Goal: Task Accomplishment & Management: Complete application form

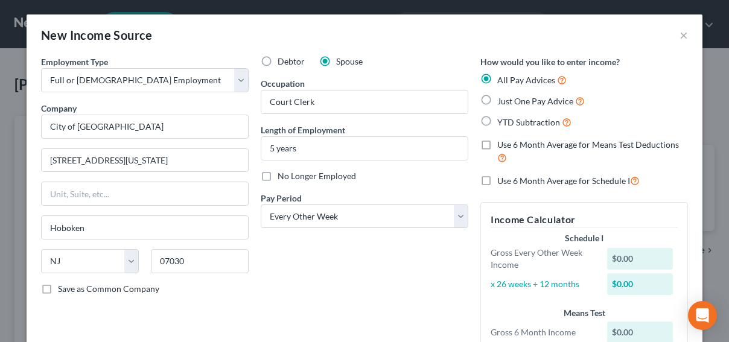
select select "0"
select select "33"
select select "2"
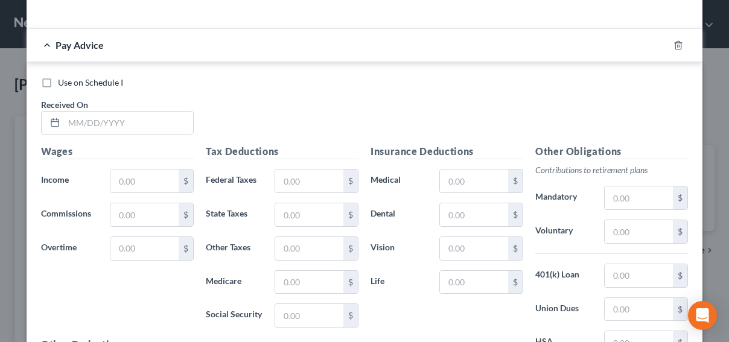
scroll to position [423, 0]
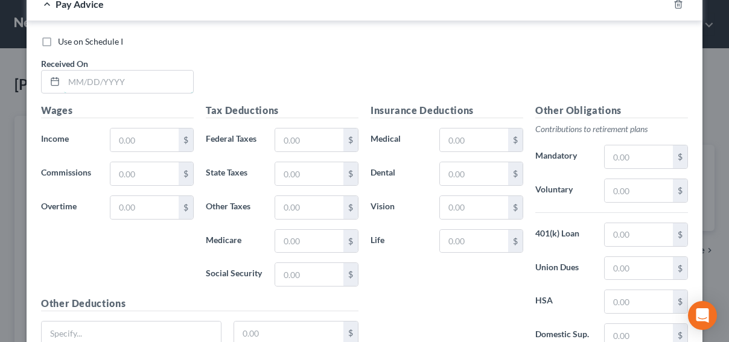
drag, startPoint x: 117, startPoint y: 78, endPoint x: 84, endPoint y: 110, distance: 45.3
click at [117, 78] on input "text" at bounding box center [128, 82] width 129 height 23
click at [451, 57] on div "Use on Schedule I Received On *" at bounding box center [364, 70] width 659 height 68
click at [149, 82] on input "text" at bounding box center [128, 82] width 129 height 23
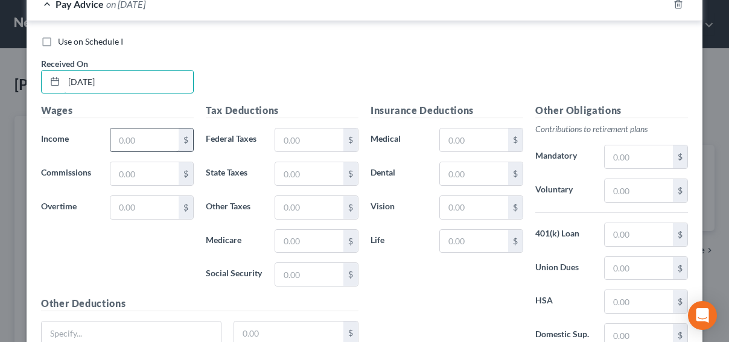
type input "[DATE]"
drag, startPoint x: 127, startPoint y: 143, endPoint x: 123, endPoint y: 150, distance: 7.6
click at [127, 141] on input "text" at bounding box center [144, 140] width 68 height 23
click at [448, 49] on div "Use on Schedule I Received On * [DATE]" at bounding box center [364, 70] width 659 height 68
click at [138, 137] on input "text" at bounding box center [144, 140] width 68 height 23
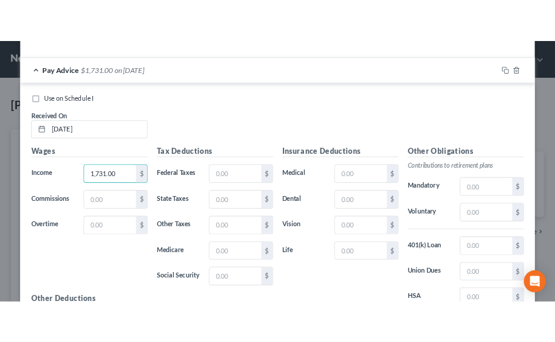
scroll to position [362, 0]
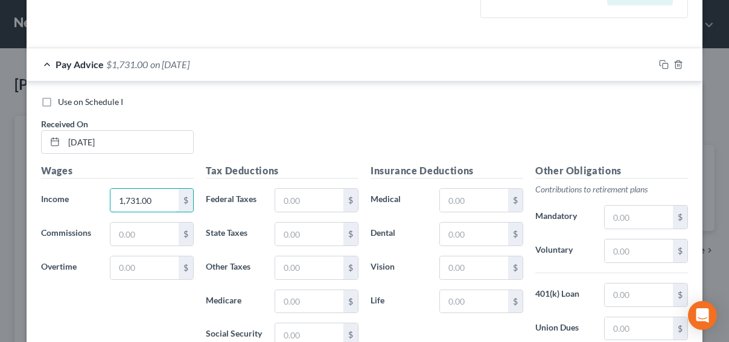
type input "1,731.00"
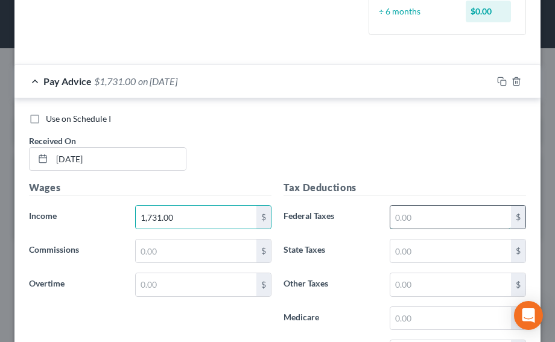
click at [444, 220] on input "text" at bounding box center [451, 217] width 121 height 23
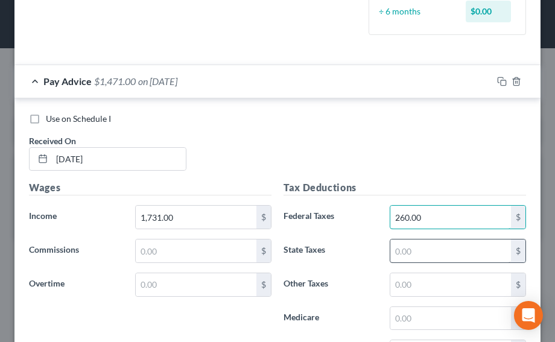
type input "260.00"
drag, startPoint x: 417, startPoint y: 251, endPoint x: 392, endPoint y: 246, distance: 25.2
click at [417, 251] on input "text" at bounding box center [451, 251] width 121 height 23
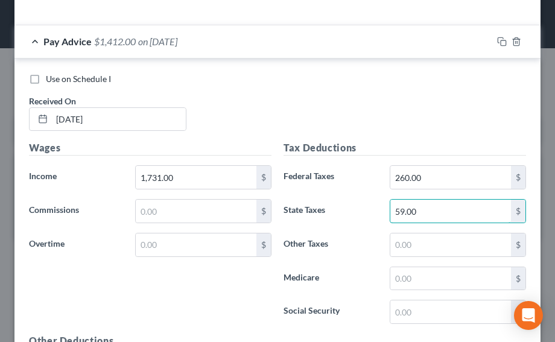
scroll to position [483, 0]
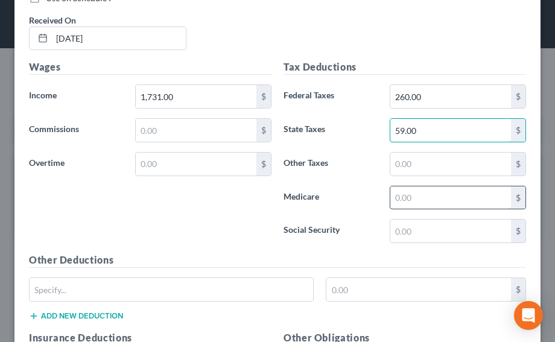
type input "59.00"
click at [403, 195] on input "text" at bounding box center [451, 198] width 121 height 23
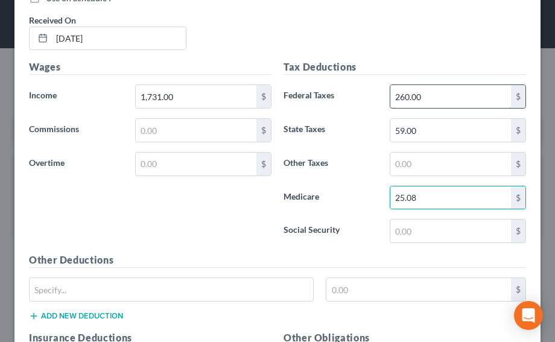
click at [429, 86] on input "260.00" at bounding box center [451, 96] width 121 height 23
click at [418, 193] on input "25.08" at bounding box center [451, 198] width 121 height 23
type input "25.00"
click at [425, 94] on input "260.00" at bounding box center [451, 96] width 121 height 23
click at [402, 94] on input "260.00" at bounding box center [451, 96] width 121 height 23
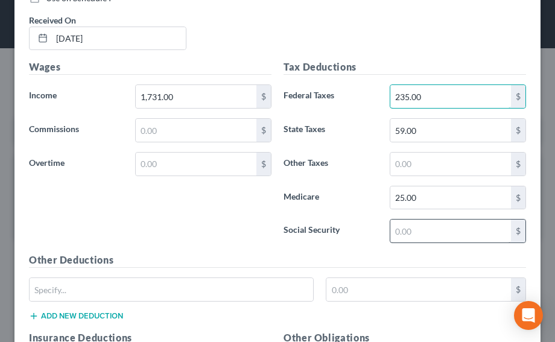
type input "235.00"
click at [401, 226] on input "text" at bounding box center [451, 231] width 121 height 23
type input "107.00"
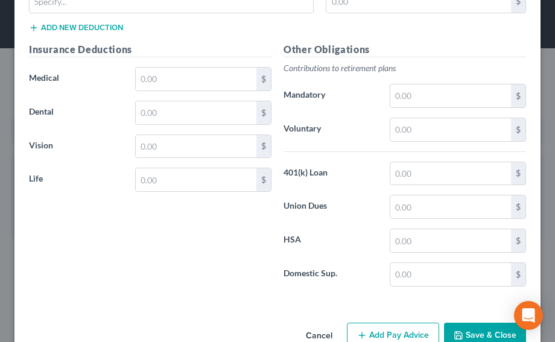
scroll to position [785, 0]
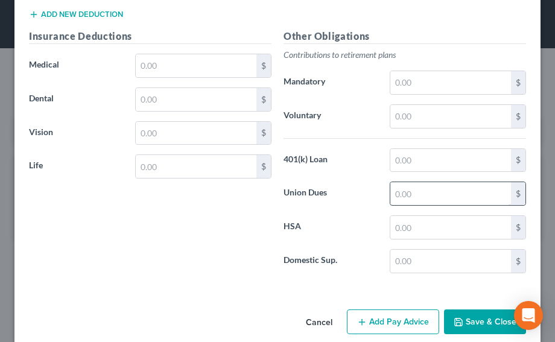
type input "128.00"
click at [402, 190] on input "text" at bounding box center [451, 193] width 121 height 23
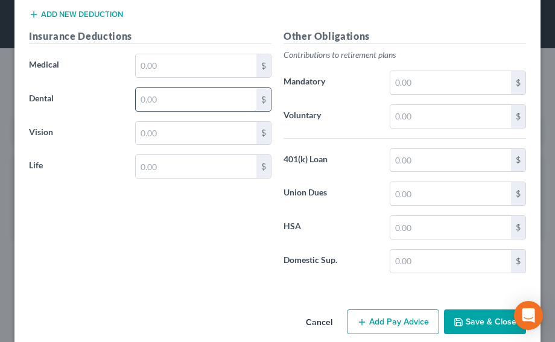
click at [183, 96] on input "text" at bounding box center [196, 99] width 121 height 23
type input "2.19"
click at [81, 252] on div "Insurance Deductions Medical $ Dental 2.19 $ Vision $ Life $" at bounding box center [150, 156] width 255 height 254
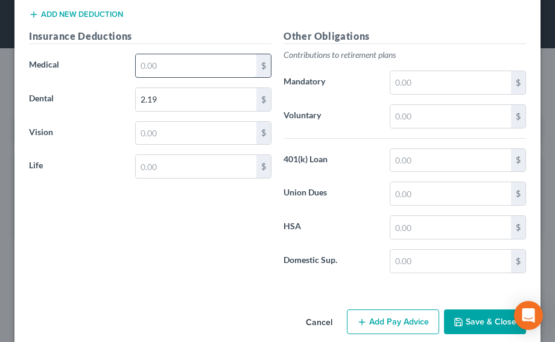
click at [157, 57] on input "text" at bounding box center [196, 65] width 121 height 23
type input "9.38"
click at [206, 190] on div "Insurance Deductions Medical 9.38 $ Dental 2.19 $ Vision $ Life $" at bounding box center [150, 156] width 255 height 254
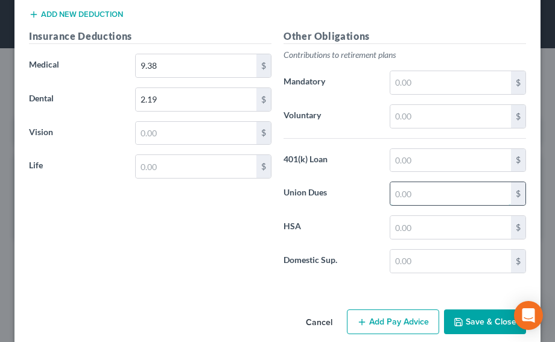
click at [412, 192] on input "text" at bounding box center [451, 193] width 121 height 23
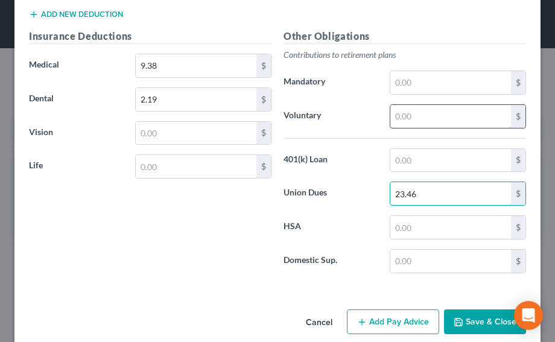
type input "23.46"
click at [413, 105] on input "text" at bounding box center [451, 116] width 121 height 23
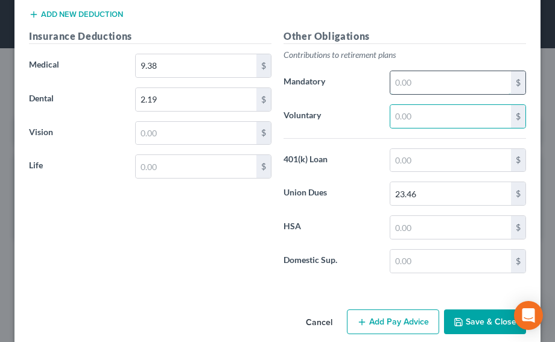
click at [411, 77] on input "text" at bounding box center [451, 82] width 121 height 23
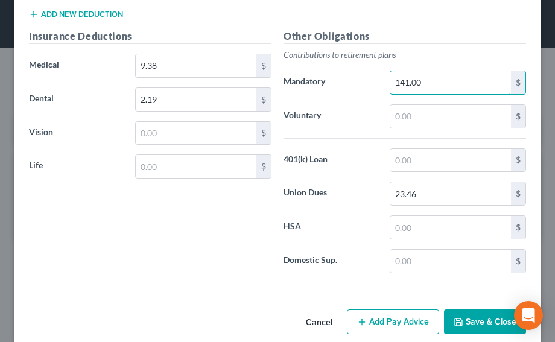
type input "141.00"
click at [155, 278] on div "Insurance Deductions Medical 9.38 $ Dental 2.19 $ Vision $ Life $" at bounding box center [150, 156] width 255 height 254
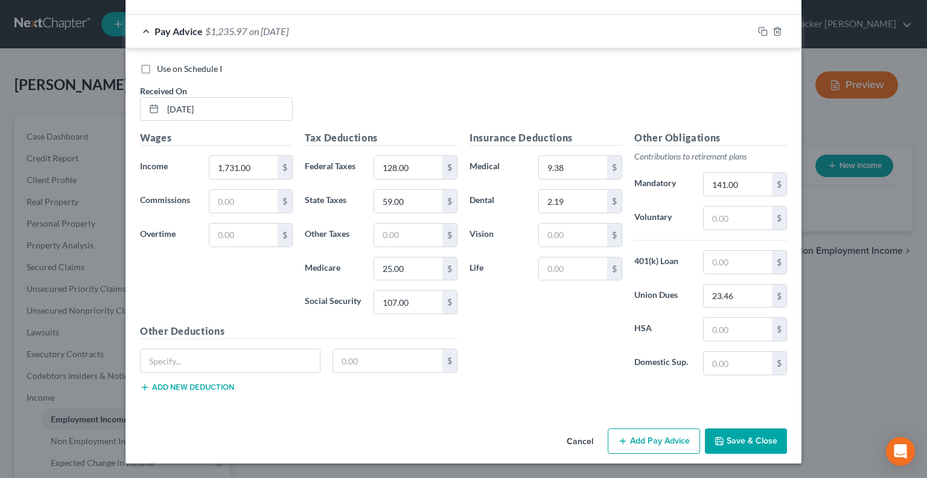
scroll to position [392, 0]
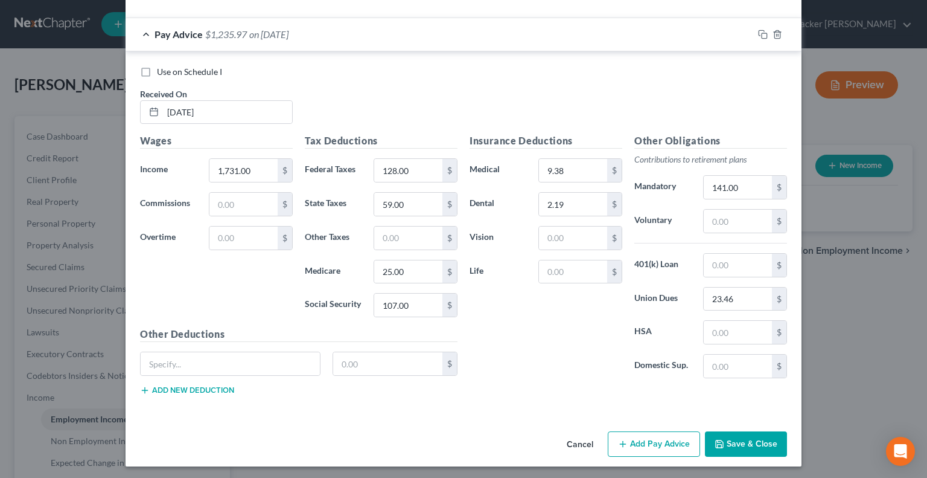
click at [729, 342] on button "Save & Close" at bounding box center [746, 443] width 82 height 25
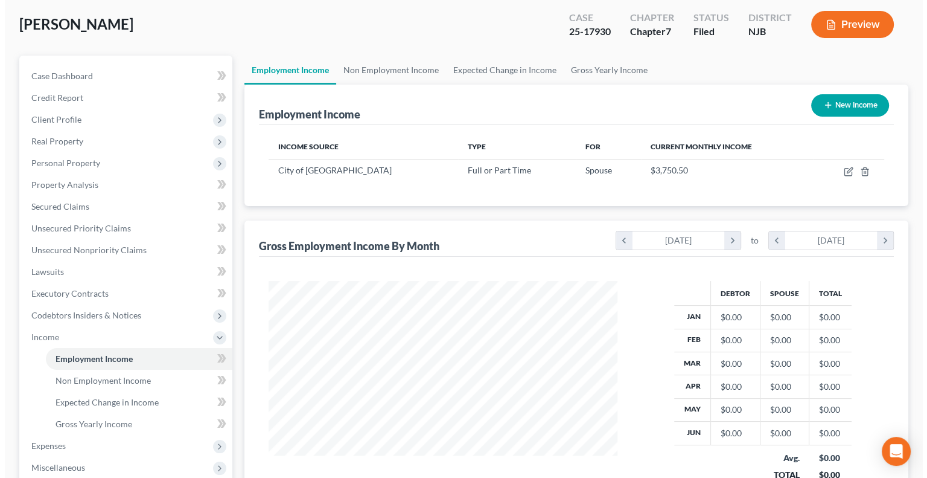
scroll to position [0, 0]
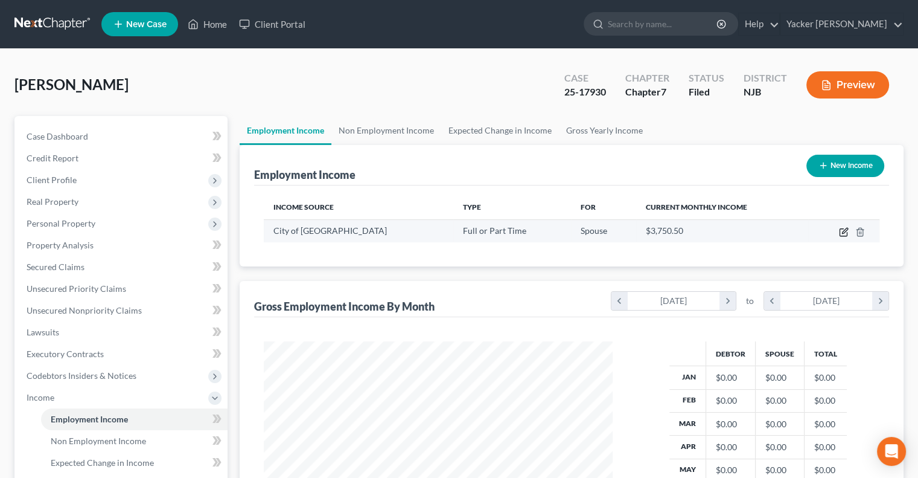
click at [729, 229] on icon "button" at bounding box center [844, 232] width 10 height 10
select select "0"
select select "33"
select select "2"
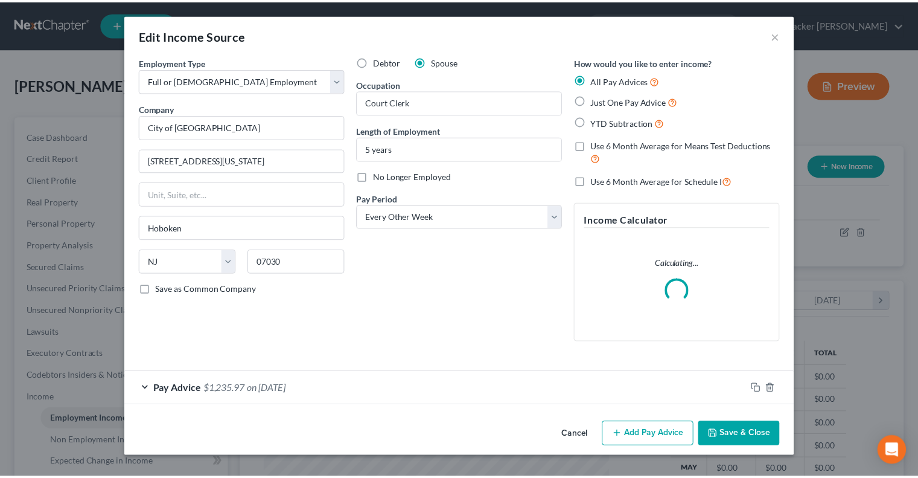
scroll to position [215, 377]
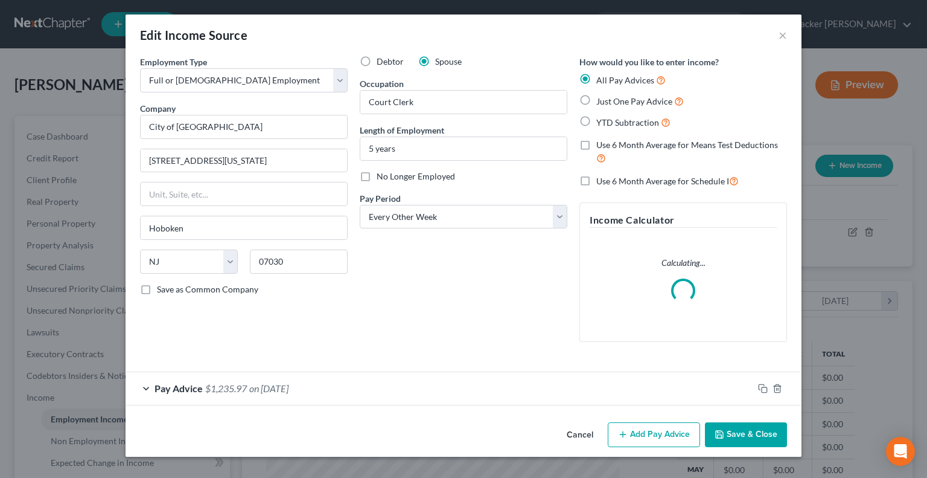
click at [596, 100] on label "Just One Pay Advice" at bounding box center [640, 101] width 88 height 14
click at [601, 100] on input "Just One Pay Advice" at bounding box center [605, 98] width 8 height 8
radio input "true"
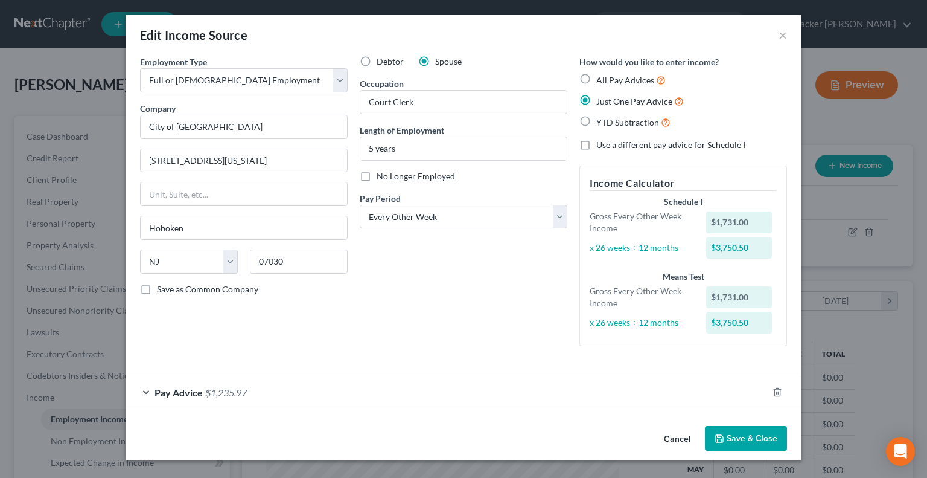
click at [729, 342] on button "Save & Close" at bounding box center [746, 438] width 82 height 25
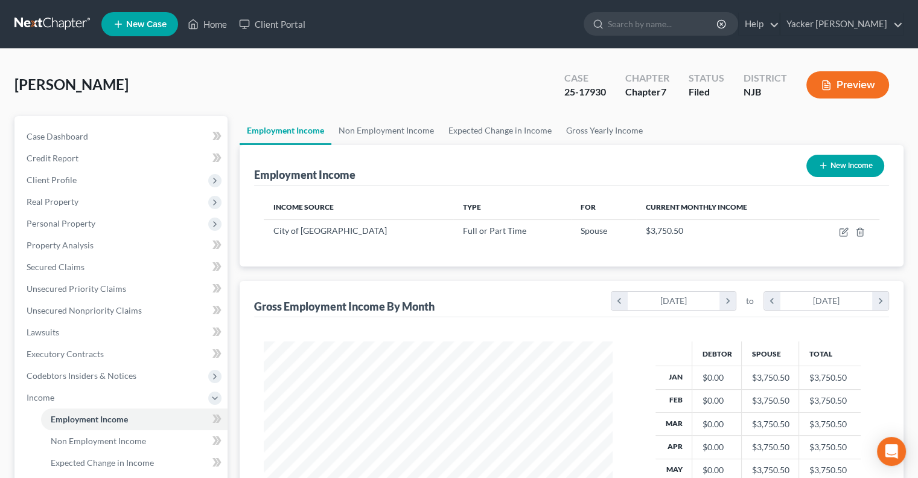
scroll to position [234, 493]
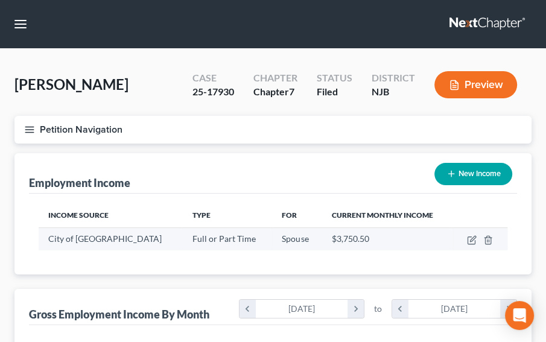
click at [427, 236] on div "$3,750.50" at bounding box center [388, 239] width 112 height 12
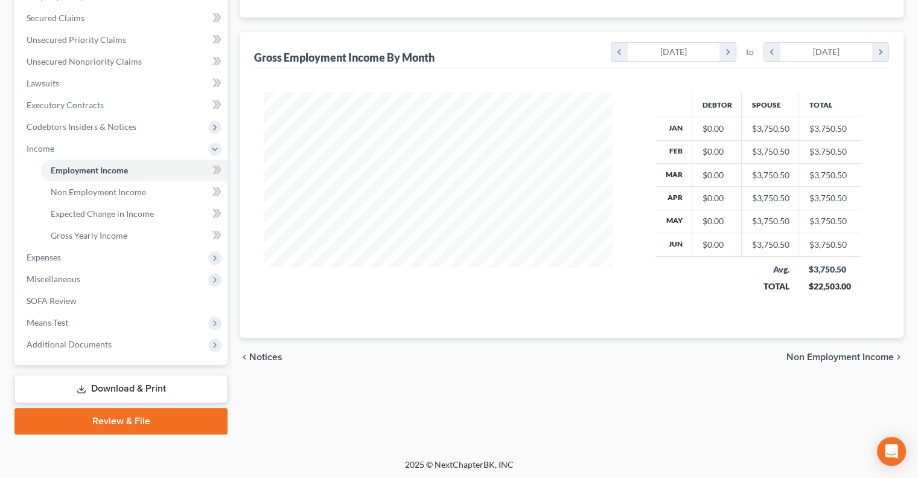
scroll to position [250, 0]
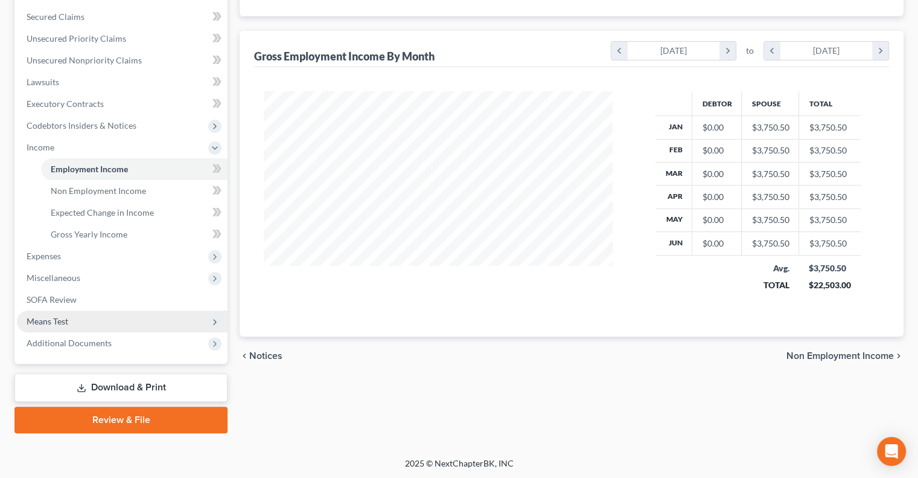
click at [72, 313] on span "Means Test" at bounding box center [122, 321] width 211 height 22
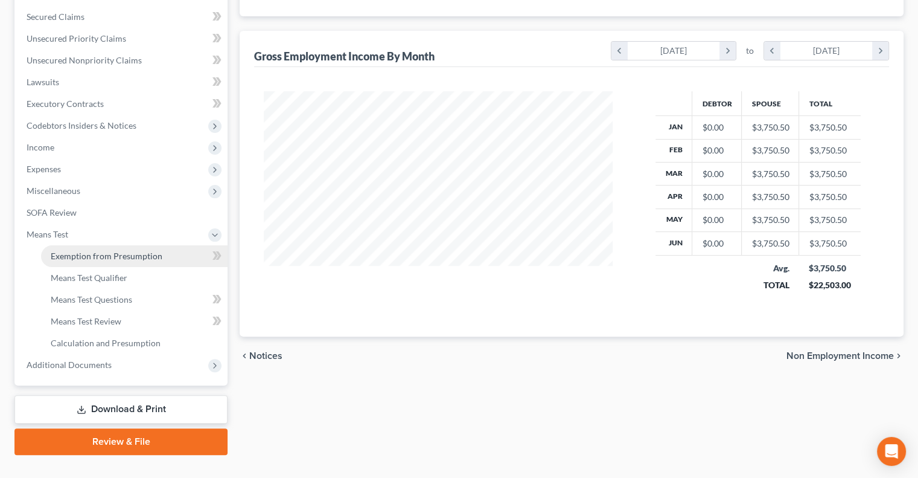
click at [135, 257] on span "Exemption from Presumption" at bounding box center [107, 256] width 112 height 10
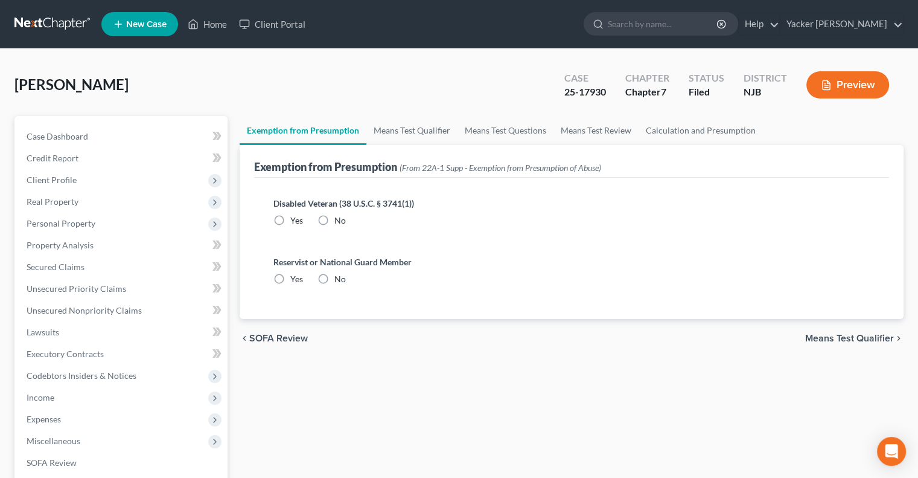
click at [334, 216] on label "No" at bounding box center [339, 220] width 11 height 12
click at [339, 216] on input "No" at bounding box center [343, 218] width 8 height 8
radio input "true"
click at [334, 278] on label "No" at bounding box center [339, 279] width 11 height 12
click at [339, 278] on input "No" at bounding box center [343, 277] width 8 height 8
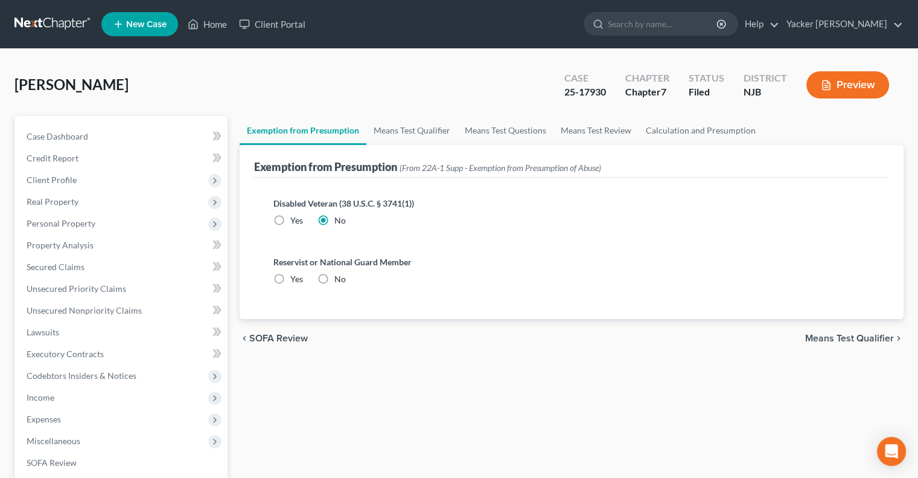
radio input "true"
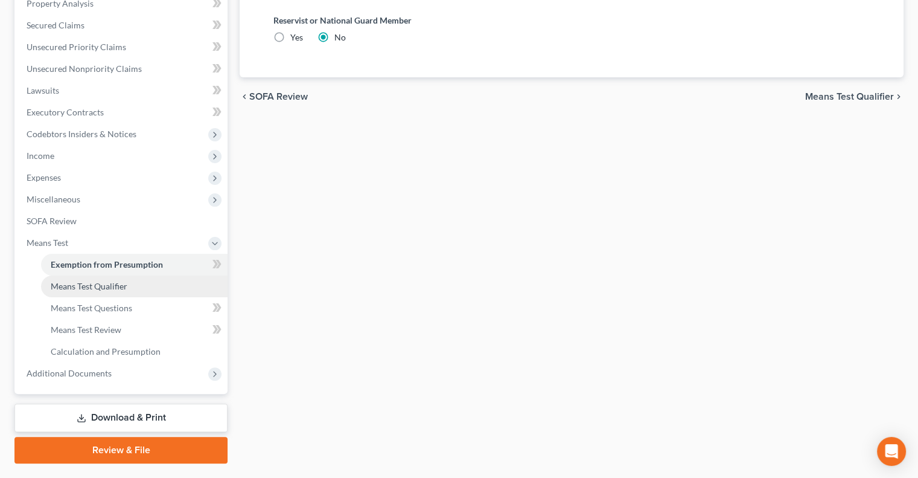
click at [135, 276] on link "Means Test Qualifier" at bounding box center [134, 286] width 187 height 22
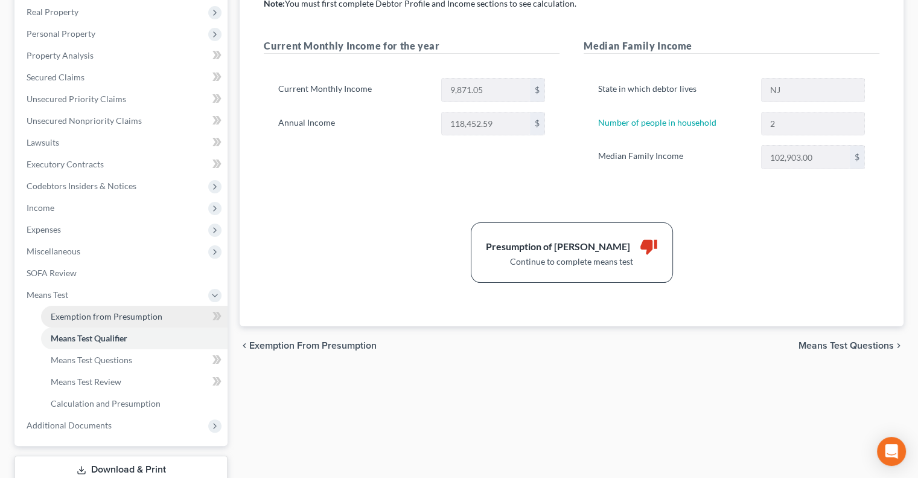
scroll to position [241, 0]
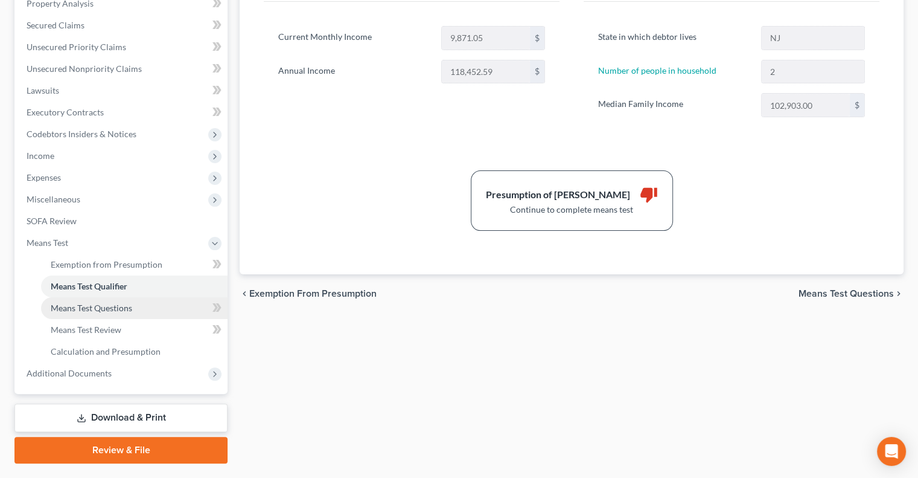
click at [117, 304] on span "Means Test Questions" at bounding box center [92, 307] width 82 height 10
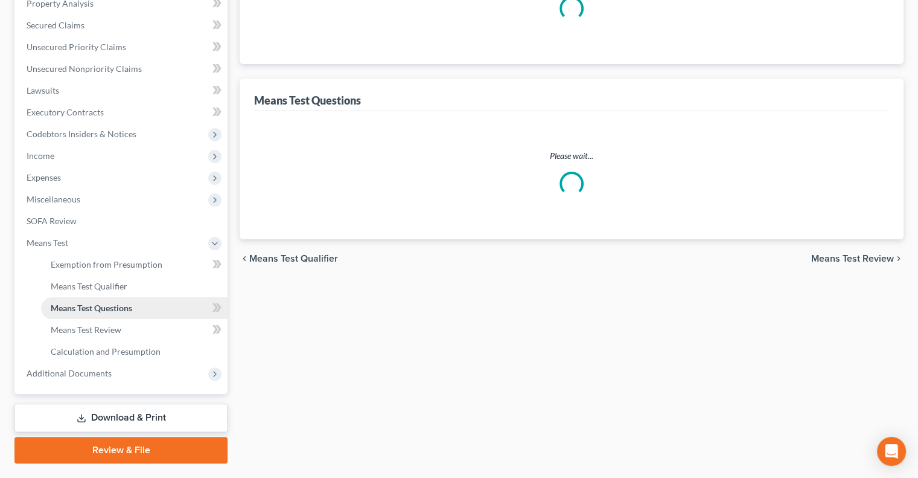
scroll to position [11, 0]
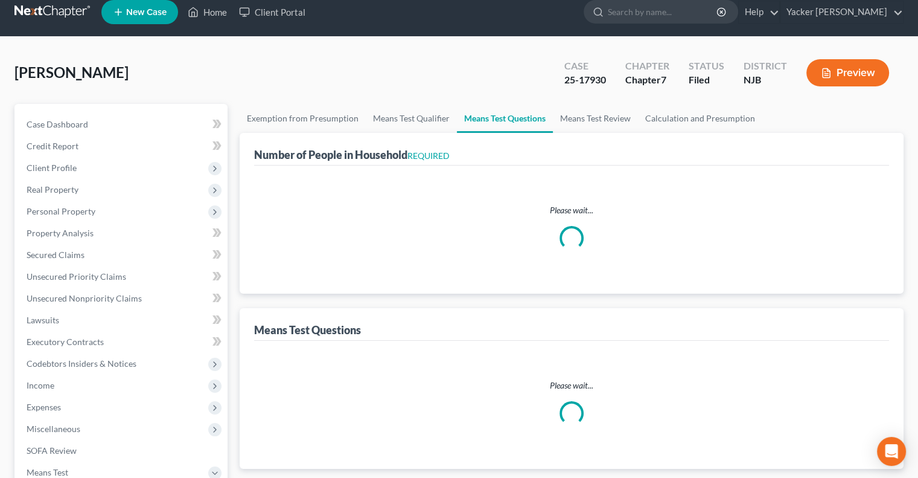
select select "1"
select select "60"
select select "1"
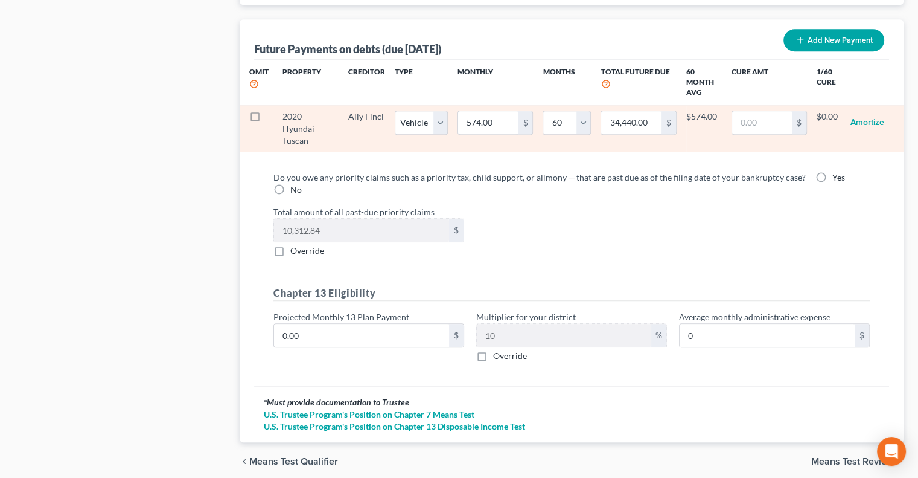
scroll to position [1252, 0]
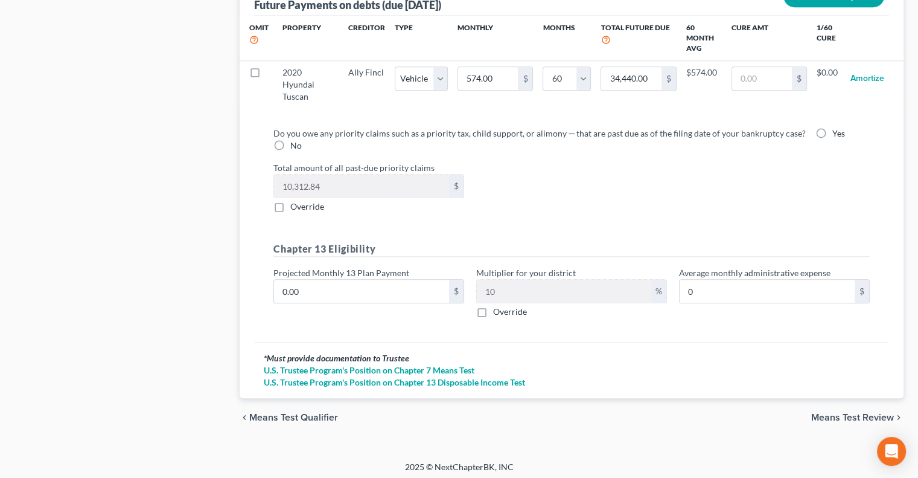
click at [729, 342] on span "Means Test Review" at bounding box center [852, 417] width 83 height 10
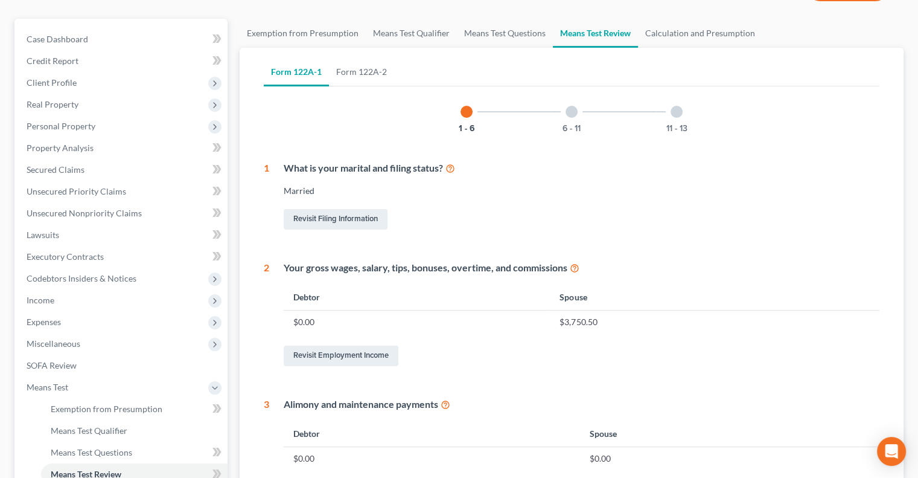
scroll to position [181, 0]
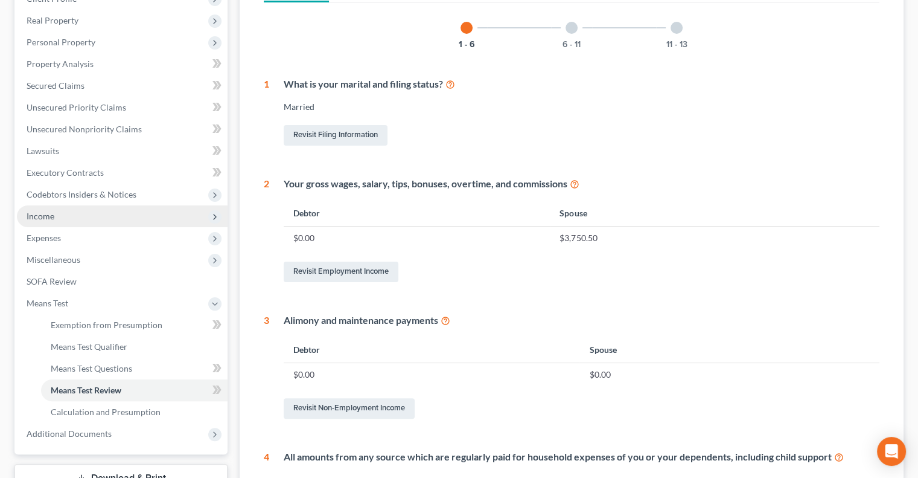
click at [73, 217] on span "Income" at bounding box center [122, 216] width 211 height 22
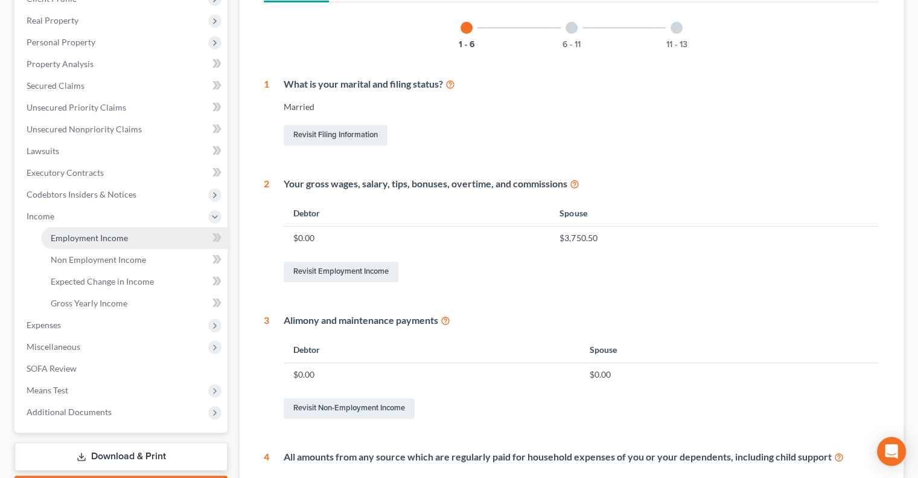
click at [127, 238] on link "Employment Income" at bounding box center [134, 238] width 187 height 22
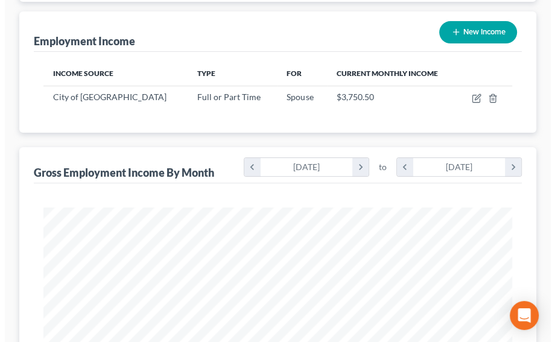
scroll to position [121, 0]
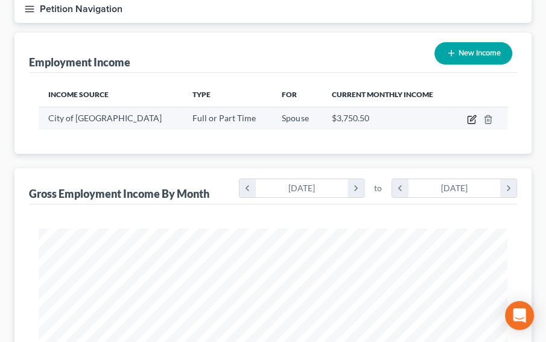
click at [471, 115] on icon "button" at bounding box center [472, 120] width 10 height 10
select select "0"
select select "33"
select select "2"
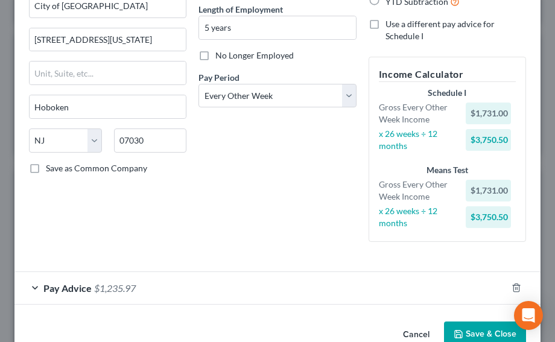
scroll to position [149, 0]
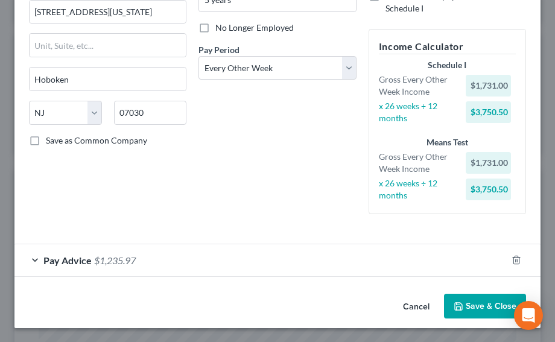
click at [78, 260] on span "Pay Advice" at bounding box center [67, 260] width 48 height 11
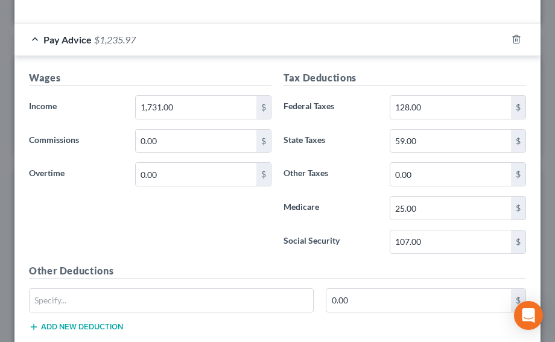
scroll to position [390, 0]
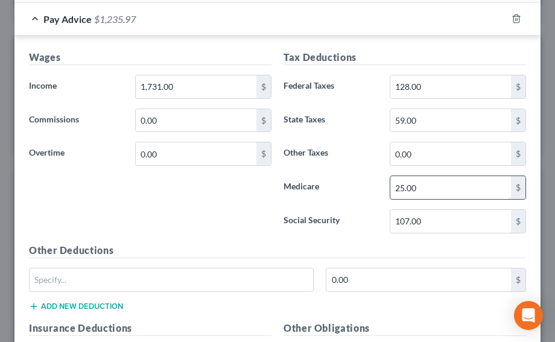
click at [449, 181] on input "25.00" at bounding box center [451, 187] width 121 height 23
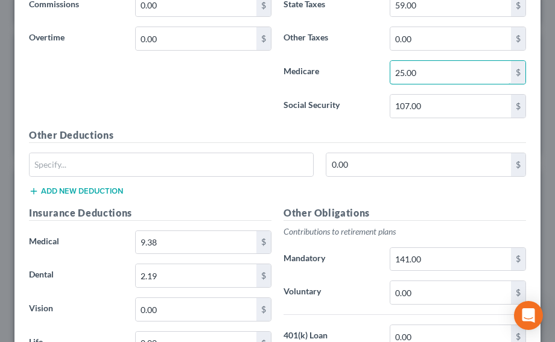
scroll to position [632, 0]
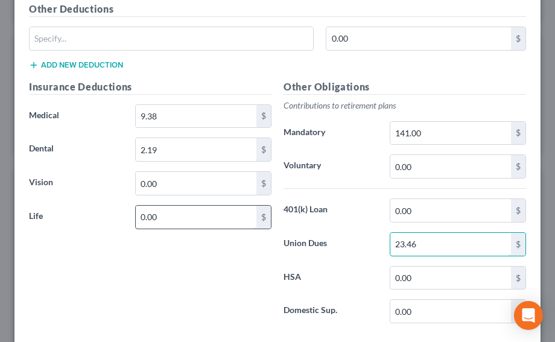
drag, startPoint x: 424, startPoint y: 238, endPoint x: 135, endPoint y: 213, distance: 289.8
click at [423, 238] on input "23.46" at bounding box center [451, 244] width 121 height 23
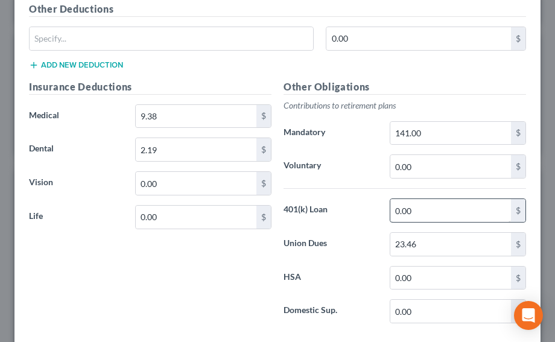
scroll to position [694, 0]
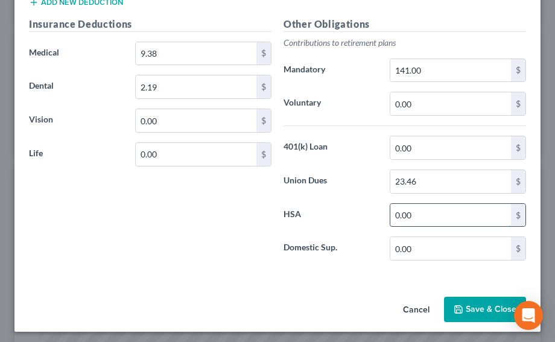
click at [437, 204] on input "0.00" at bounding box center [451, 215] width 121 height 23
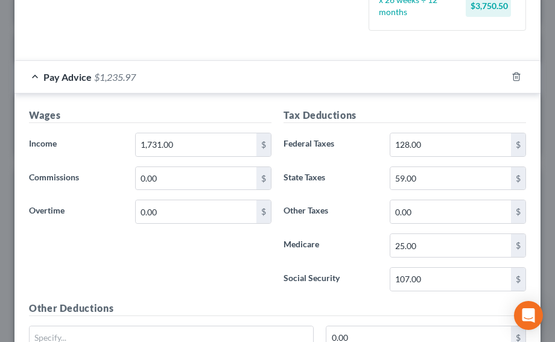
scroll to position [634, 0]
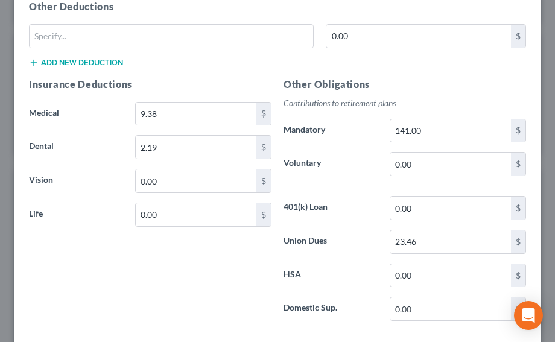
click at [399, 79] on h5 "Other Obligations" at bounding box center [405, 84] width 243 height 15
click at [417, 198] on input "0.00" at bounding box center [451, 208] width 121 height 23
click at [407, 200] on input "0.00" at bounding box center [451, 208] width 121 height 23
type input "0"
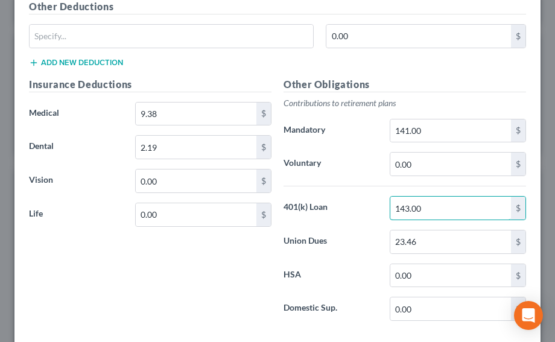
type input "143.00"
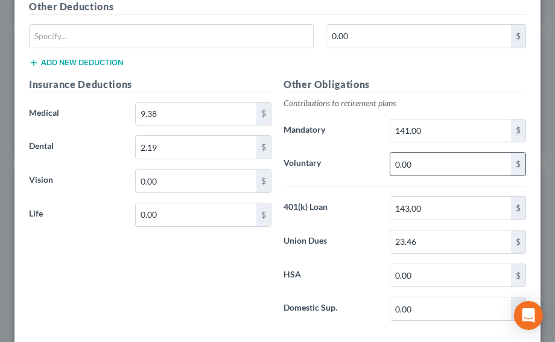
click at [418, 168] on input "0.00" at bounding box center [451, 164] width 121 height 23
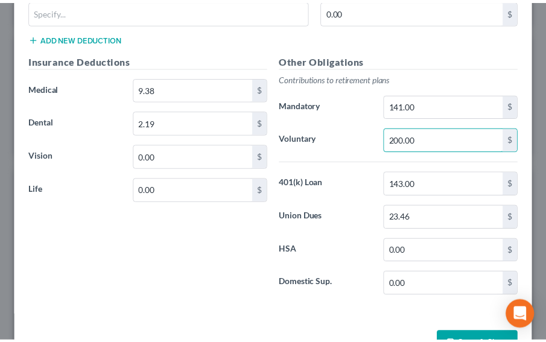
scroll to position [694, 0]
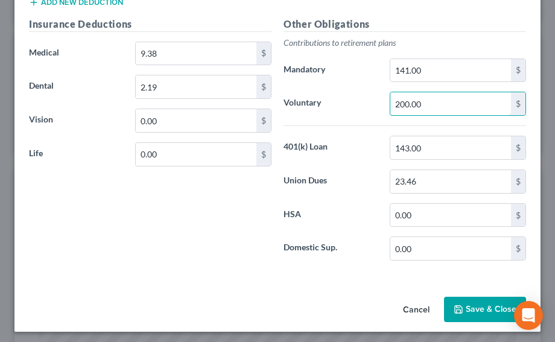
type input "200.00"
click at [463, 309] on button "Save & Close" at bounding box center [485, 309] width 82 height 25
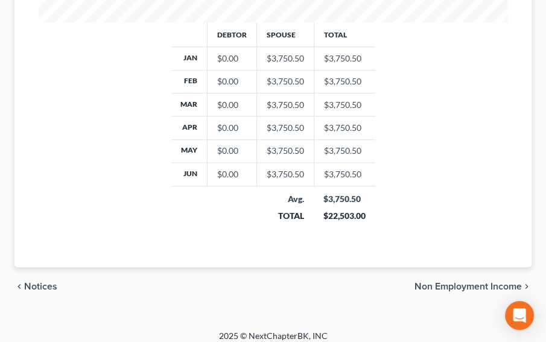
scroll to position [569, 0]
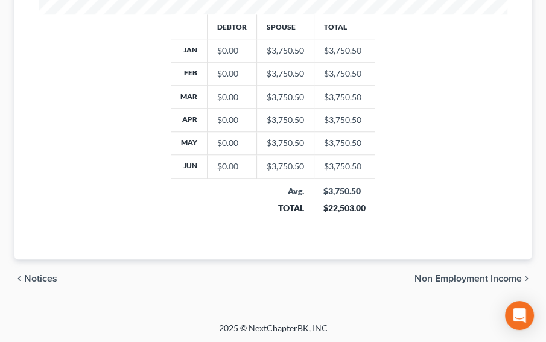
click at [475, 278] on span "Non Employment Income" at bounding box center [468, 279] width 107 height 10
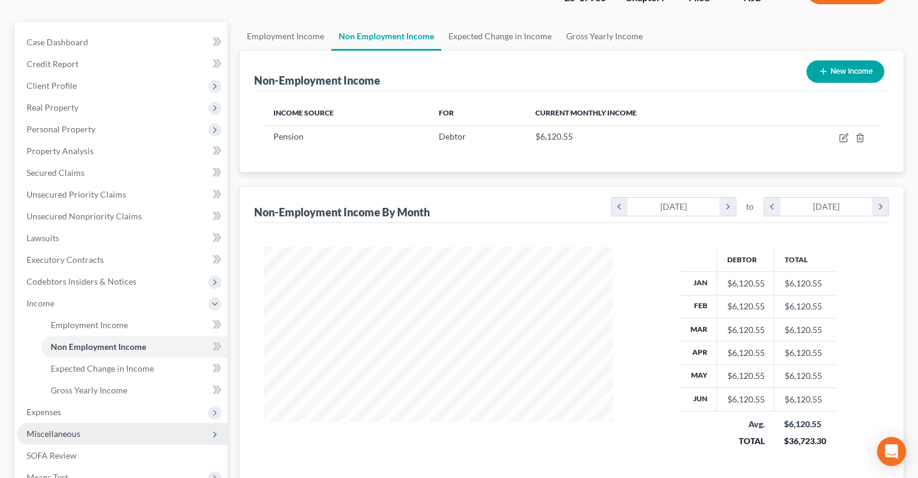
scroll to position [181, 0]
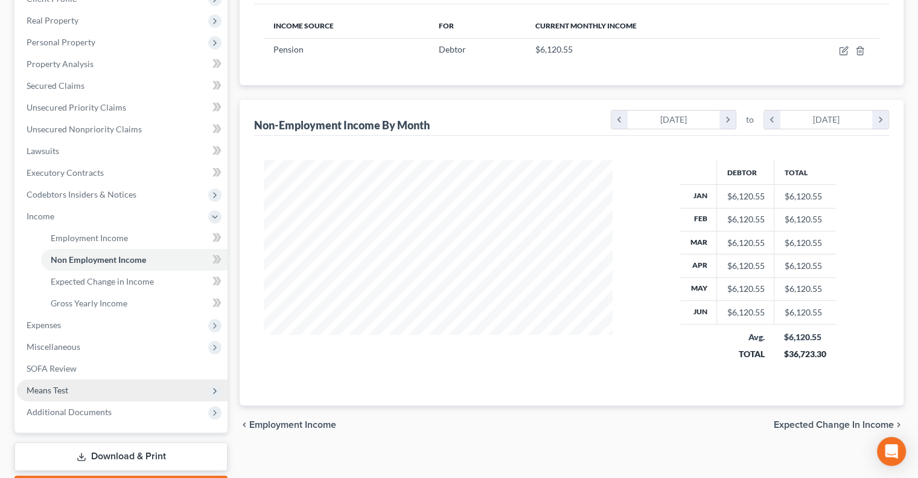
click at [69, 342] on span "Means Test" at bounding box center [122, 390] width 211 height 22
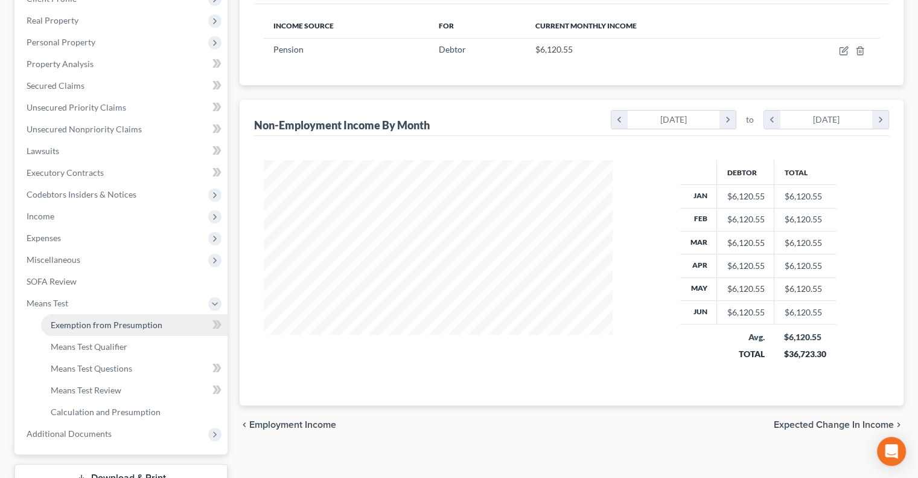
click at [131, 325] on span "Exemption from Presumption" at bounding box center [107, 324] width 112 height 10
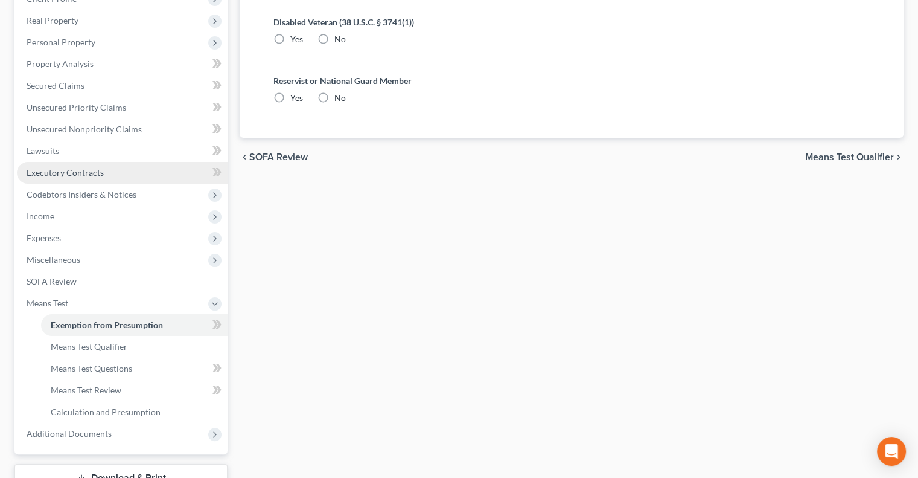
radio input "true"
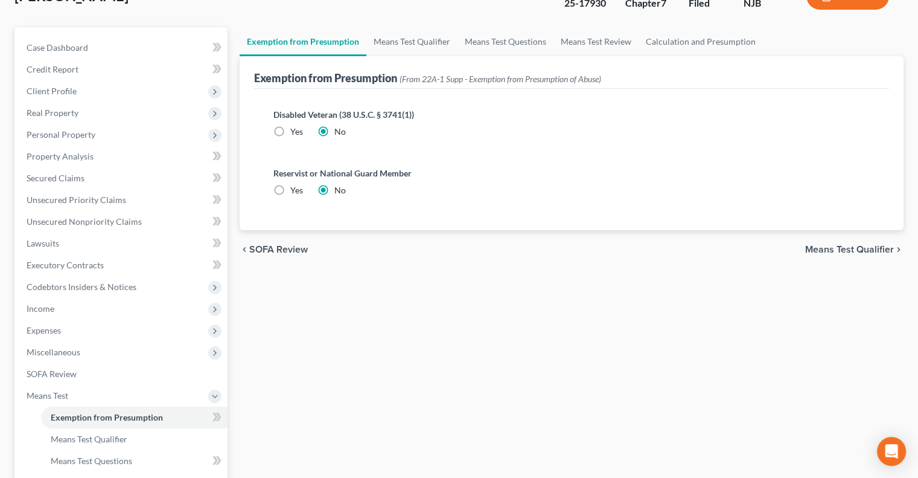
scroll to position [121, 0]
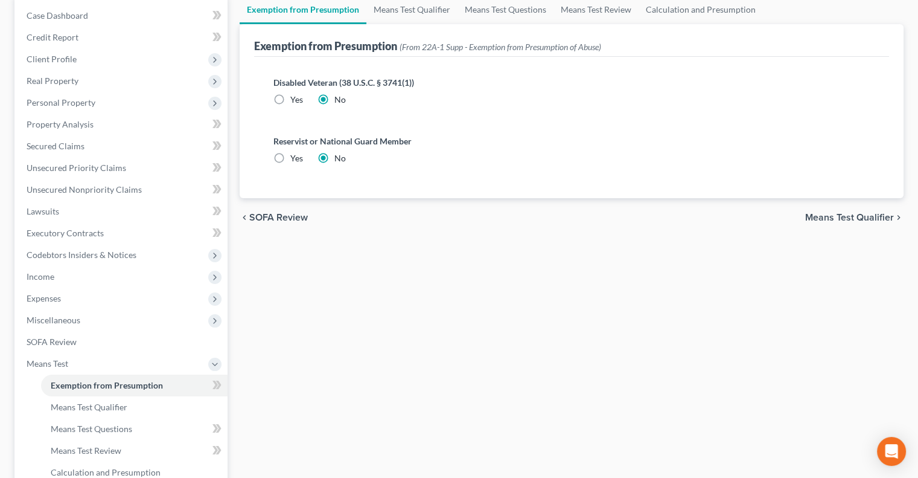
click at [729, 217] on span "Means Test Qualifier" at bounding box center [849, 218] width 89 height 10
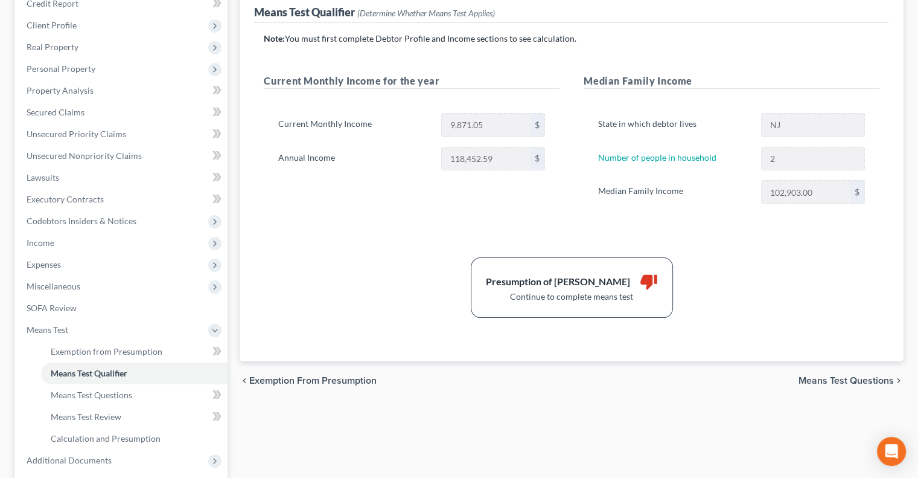
scroll to position [181, 0]
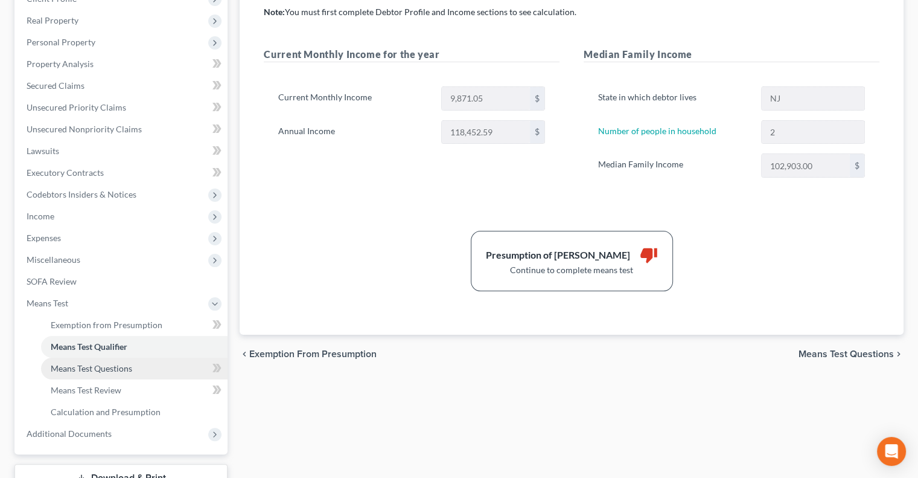
click at [99, 342] on span "Means Test Questions" at bounding box center [92, 368] width 82 height 10
select select "1"
select select "60"
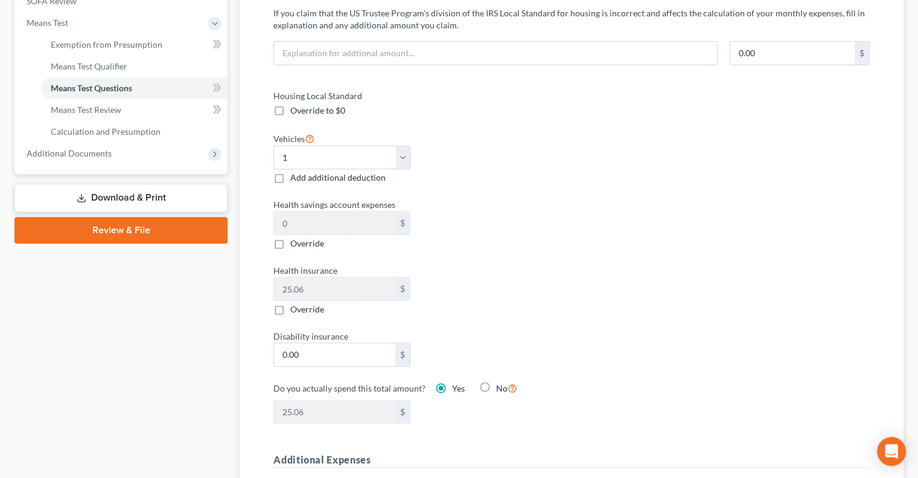
scroll to position [483, 0]
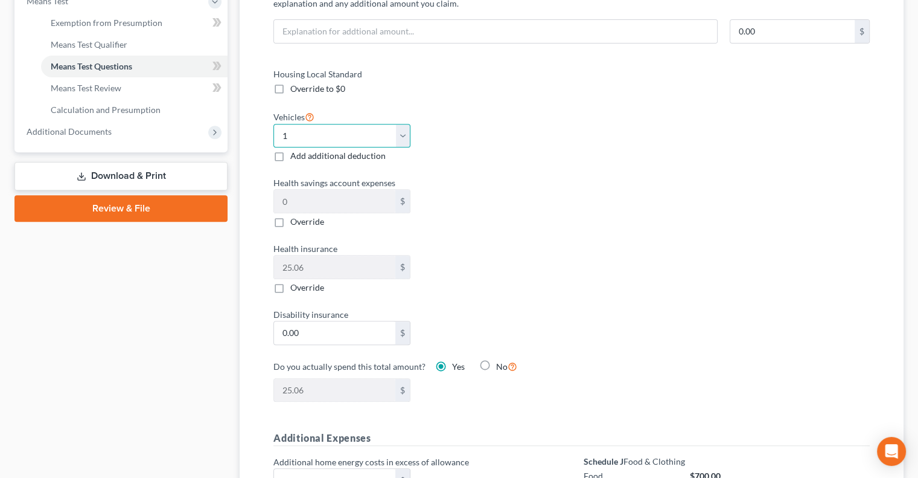
click at [406, 135] on select "Select 0 1 2 3 4 5" at bounding box center [341, 136] width 137 height 24
select select "2"
click at [273, 124] on select "Select 0 1 2 3 4 5" at bounding box center [341, 136] width 137 height 24
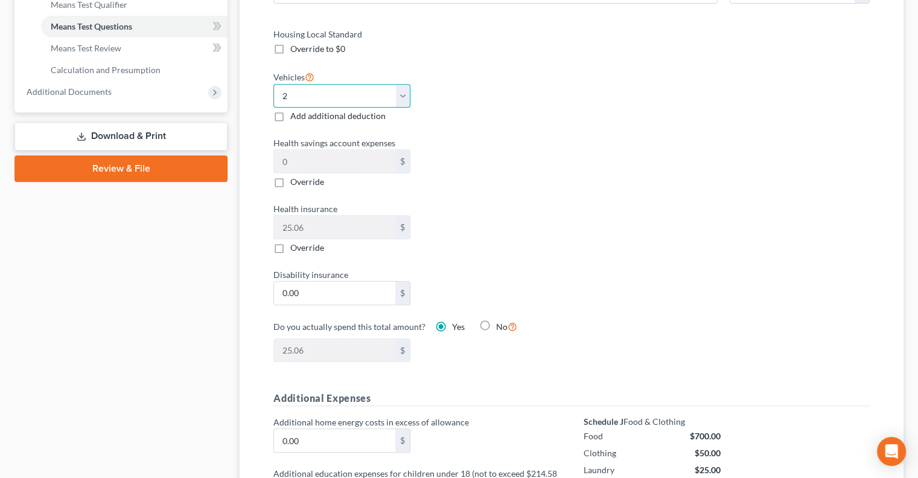
scroll to position [423, 0]
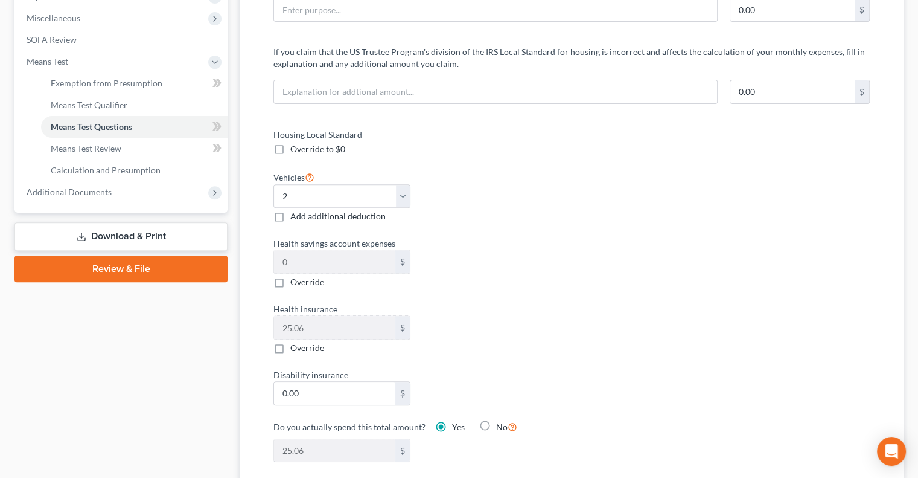
click at [374, 214] on span "Add additional deduction" at bounding box center [337, 216] width 95 height 10
click at [303, 214] on input "Add additional deduction" at bounding box center [299, 214] width 8 height 8
click at [363, 219] on span "Add additional deduction" at bounding box center [337, 216] width 95 height 10
click at [303, 218] on input "Add additional deduction" at bounding box center [299, 214] width 8 height 8
checkbox input "false"
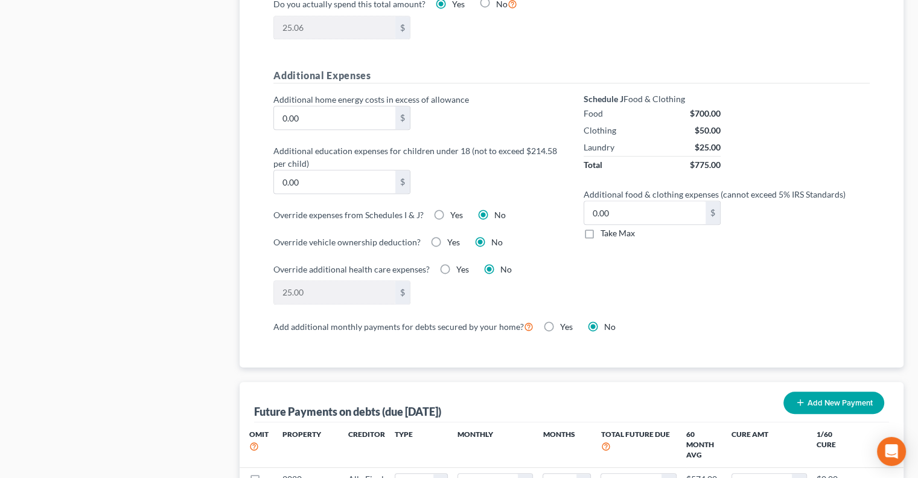
scroll to position [906, 0]
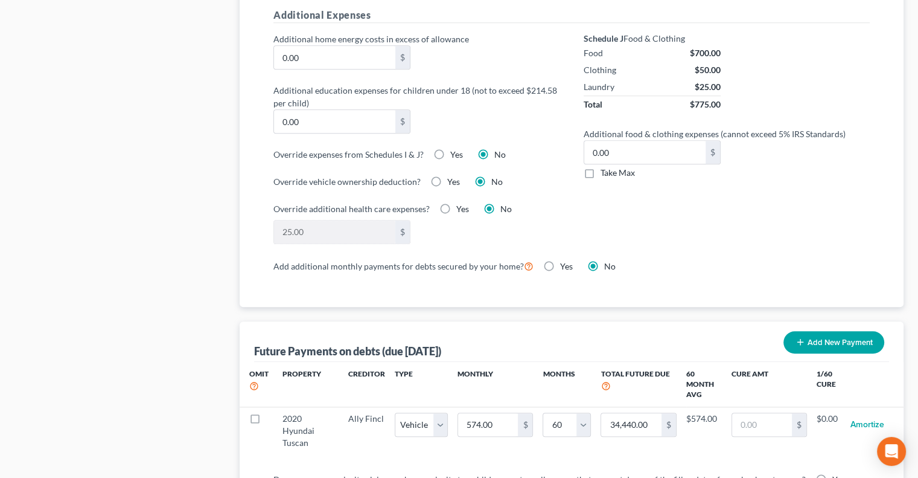
click at [601, 173] on label "Take Max" at bounding box center [618, 173] width 34 height 12
click at [606, 173] on input "Take Max" at bounding box center [610, 171] width 8 height 8
checkbox input "true"
type input "52.00"
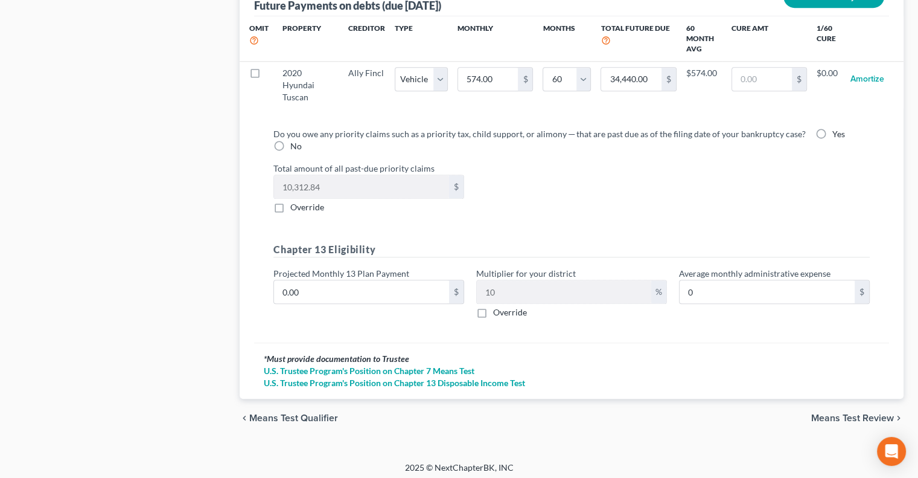
scroll to position [1252, 0]
click at [729, 128] on label "Yes" at bounding box center [839, 133] width 13 height 12
click at [729, 128] on input "Yes" at bounding box center [841, 131] width 8 height 8
radio input "true"
click at [729, 342] on span "Means Test Review" at bounding box center [852, 417] width 83 height 10
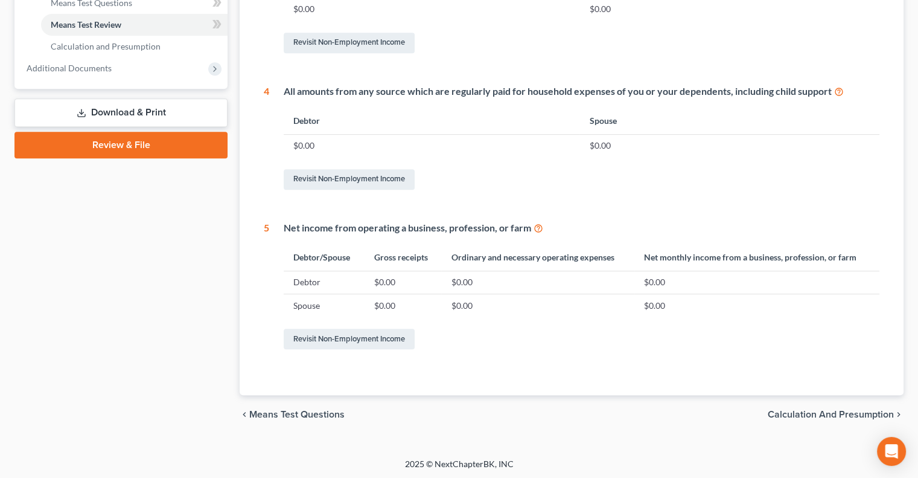
scroll to position [547, 0]
click at [729, 342] on span "Calculation and Presumption" at bounding box center [831, 414] width 126 height 10
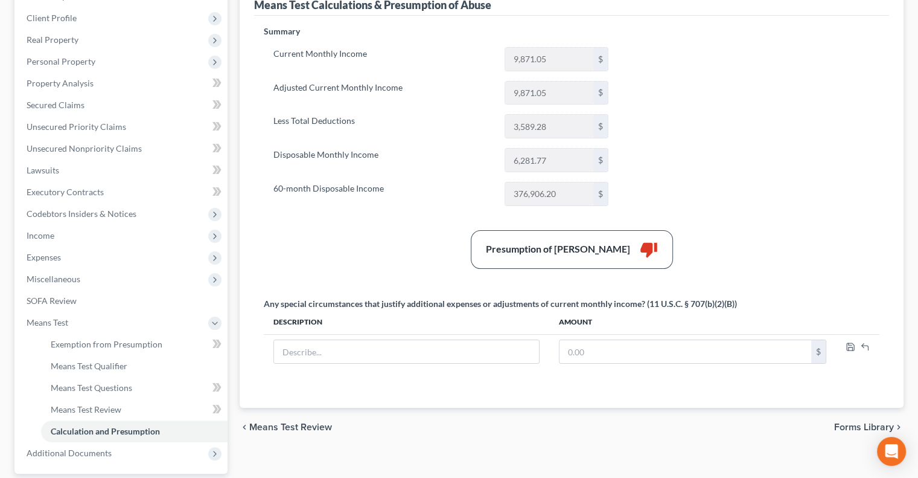
scroll to position [272, 0]
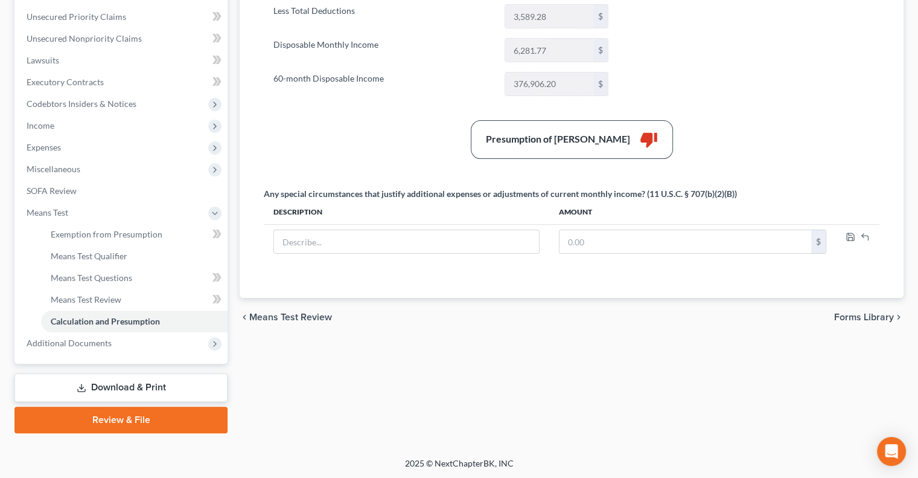
click at [304, 322] on div "chevron_left Means Test Review Forms Library chevron_right" at bounding box center [572, 317] width 664 height 39
click at [312, 314] on span "Means Test Review" at bounding box center [290, 317] width 83 height 10
